Goal: Navigation & Orientation: Understand site structure

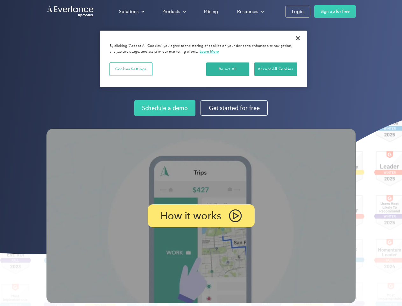
click at [201, 153] on img at bounding box center [202, 216] width 310 height 174
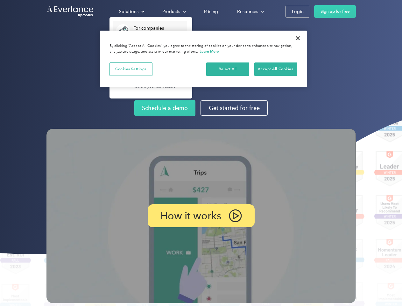
click at [132, 11] on div "Solutions" at bounding box center [128, 12] width 19 height 8
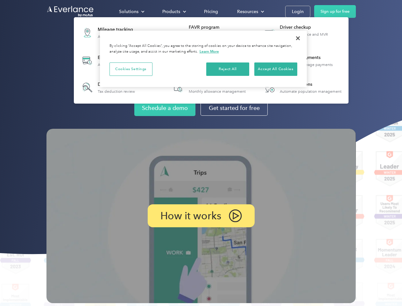
click at [174, 11] on div "Products" at bounding box center [171, 12] width 18 height 8
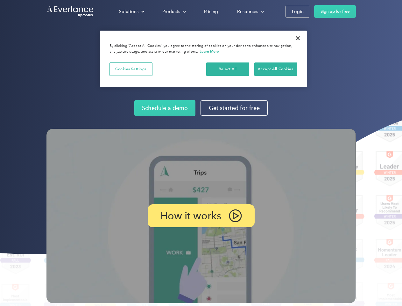
click at [250, 11] on div "Resources" at bounding box center [247, 12] width 21 height 8
click at [201, 216] on p "How it works" at bounding box center [191, 216] width 61 height 8
click at [131, 69] on button "Cookies Settings" at bounding box center [131, 68] width 43 height 13
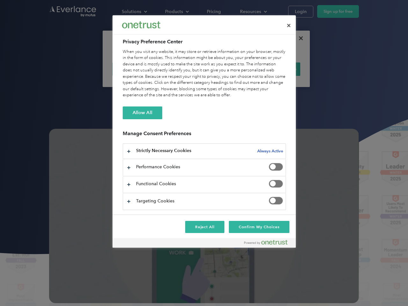
click at [228, 69] on div "When you visit any website, it may store or retrieve information on your browse…" at bounding box center [204, 74] width 163 height 50
click at [276, 69] on div "When you visit any website, it may store or retrieve information on your browse…" at bounding box center [204, 74] width 163 height 50
click at [298, 38] on div at bounding box center [204, 153] width 408 height 306
